Goal: Information Seeking & Learning: Learn about a topic

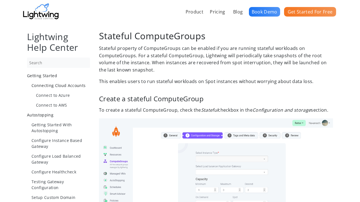
scroll to position [396, 0]
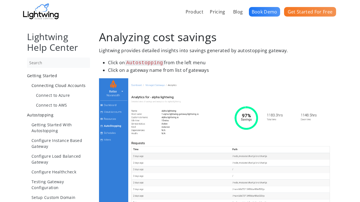
scroll to position [396, 0]
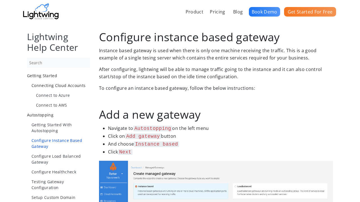
scroll to position [578, 0]
